Goal: Obtain resource: Obtain resource

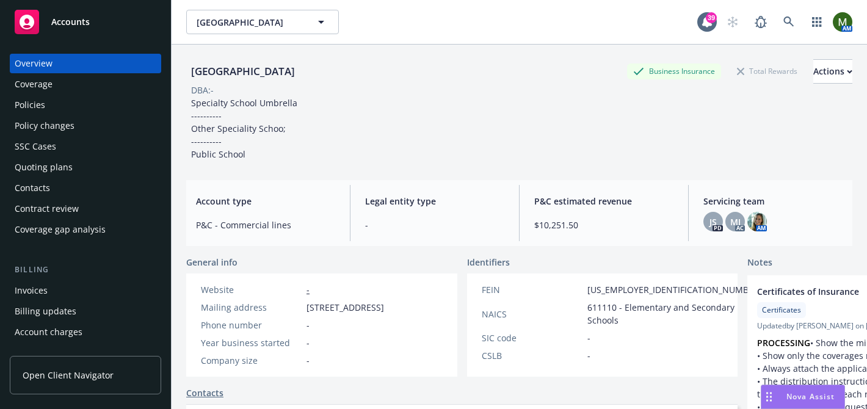
click at [36, 104] on div "Policies" at bounding box center [30, 105] width 31 height 20
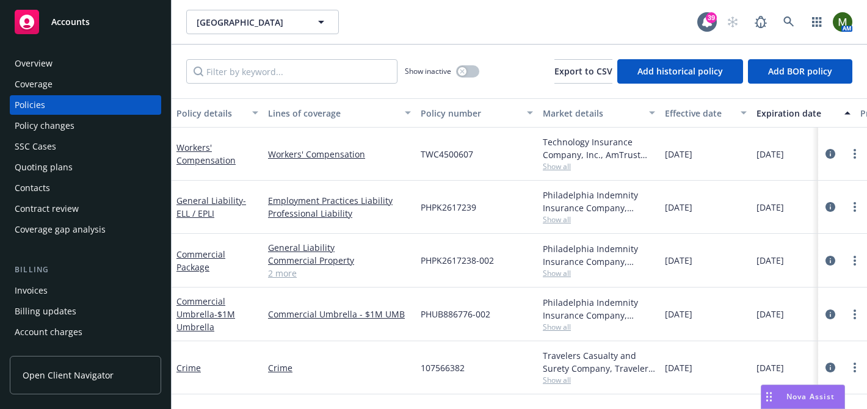
click at [454, 367] on span "107566382" at bounding box center [443, 367] width 44 height 13
copy span "107566382"
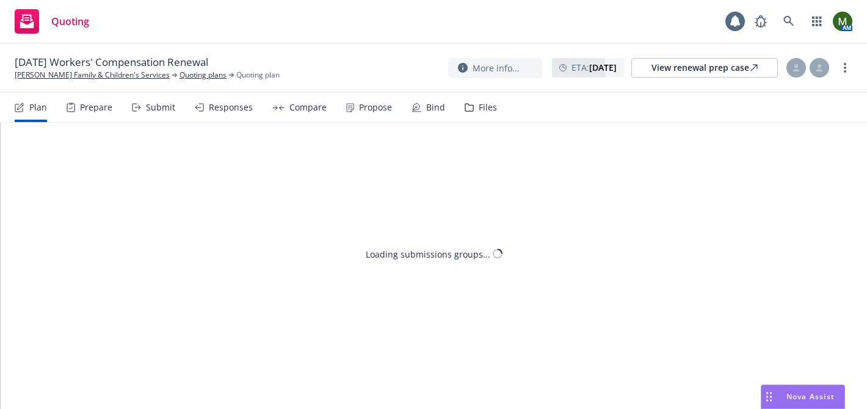
click at [473, 109] on div "Files" at bounding box center [481, 107] width 32 height 29
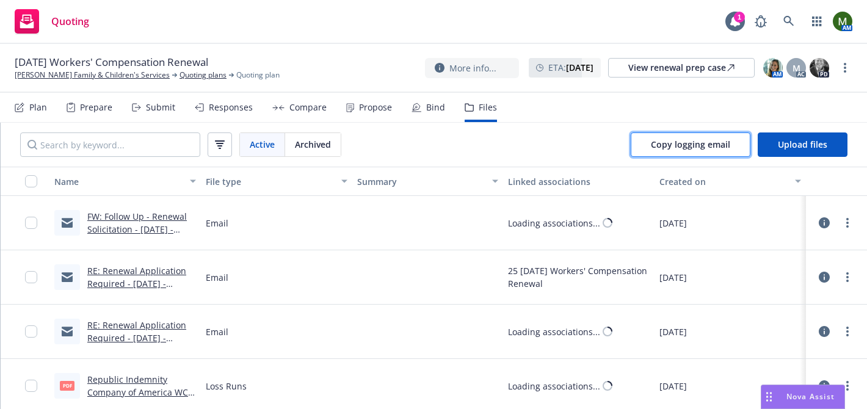
click at [687, 143] on span "Copy logging email" at bounding box center [690, 145] width 79 height 12
